Goal: Navigation & Orientation: Go to known website

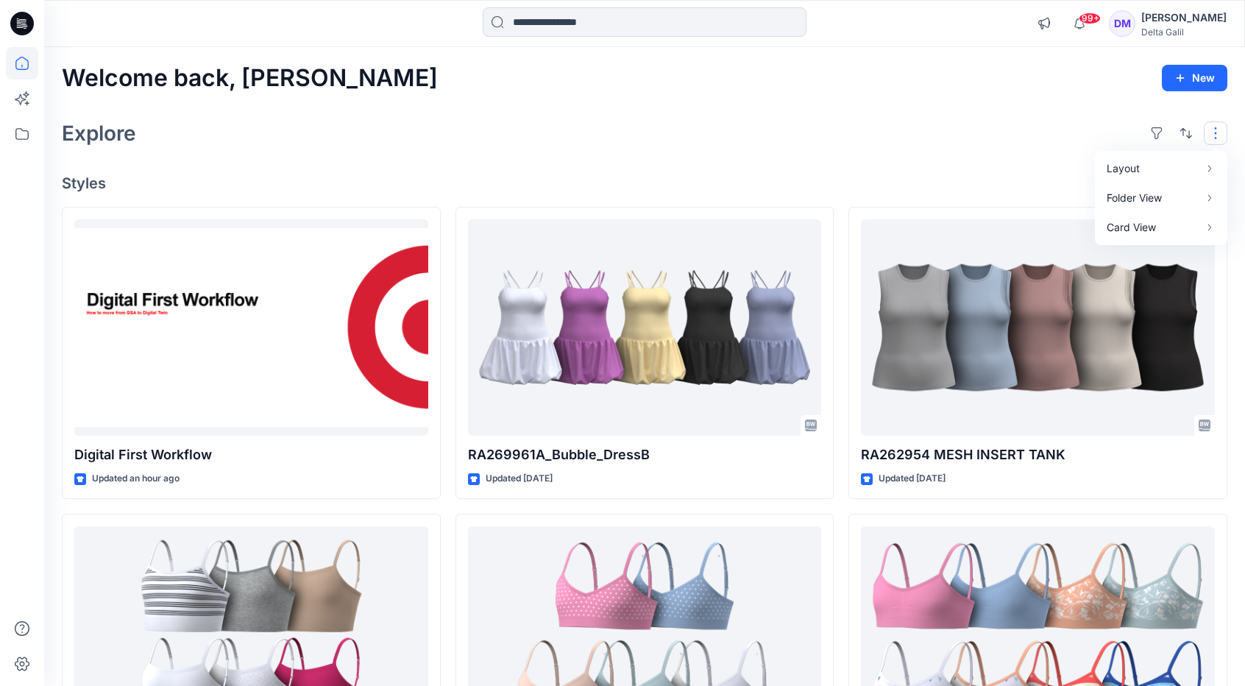
scroll to position [4339, 0]
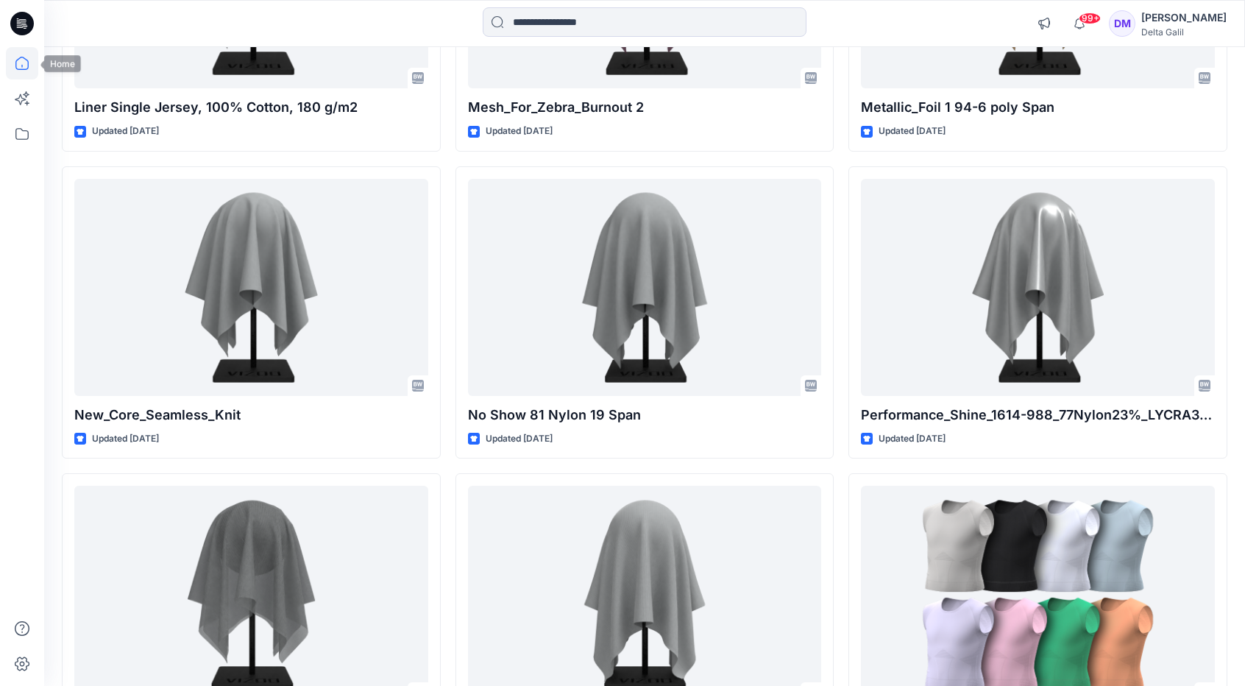
click at [23, 60] on icon at bounding box center [22, 63] width 32 height 32
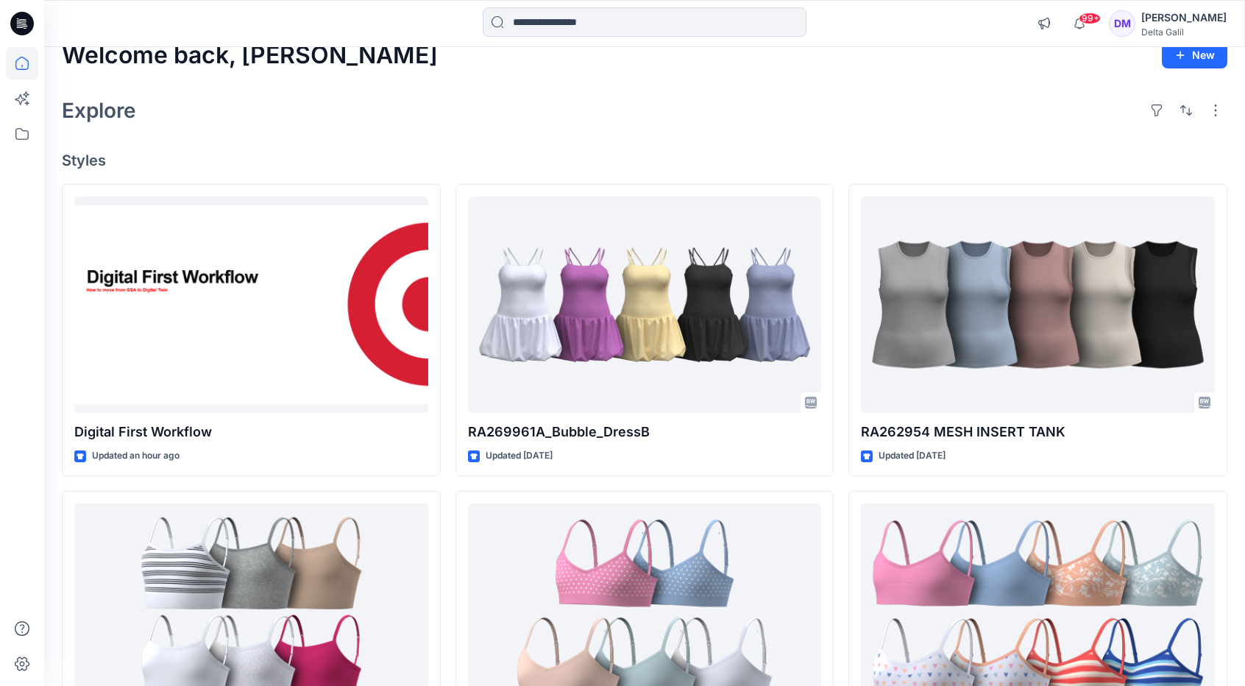
scroll to position [0, 0]
